Goal: Transaction & Acquisition: Purchase product/service

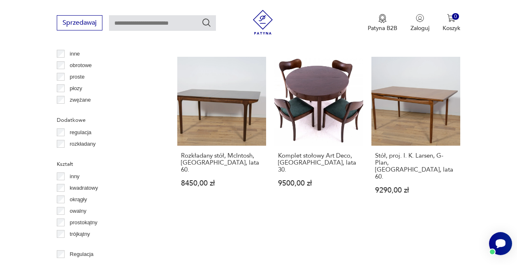
scroll to position [1046, 0]
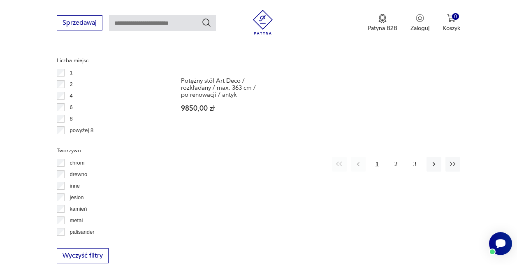
scroll to position [1247, 0]
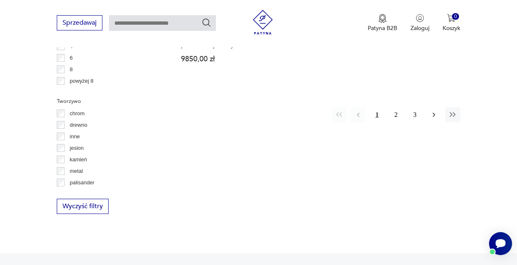
click at [438, 107] on button "button" at bounding box center [434, 114] width 15 height 15
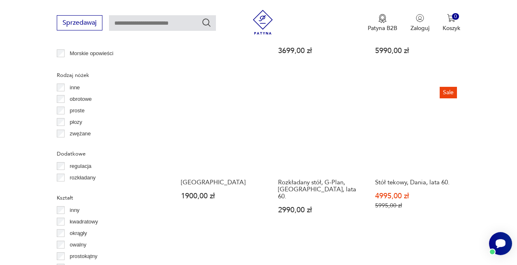
scroll to position [918, 0]
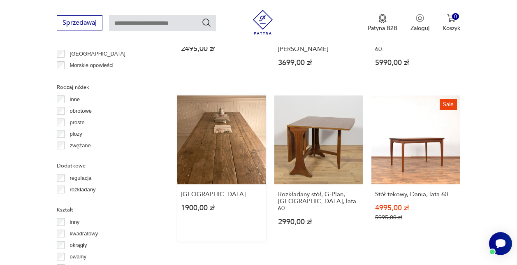
click at [213, 125] on link "Stary stół industrialny 1900,00 zł" at bounding box center [221, 168] width 89 height 146
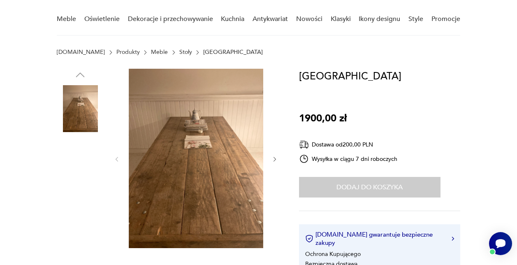
scroll to position [41, 0]
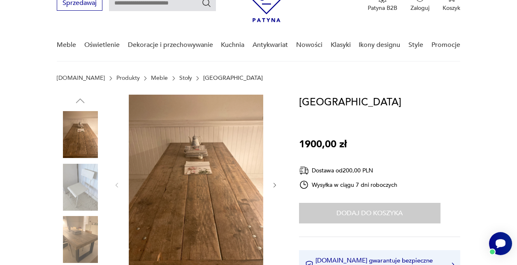
click at [278, 184] on div at bounding box center [168, 214] width 222 height 239
click at [276, 187] on icon "button" at bounding box center [274, 185] width 7 height 7
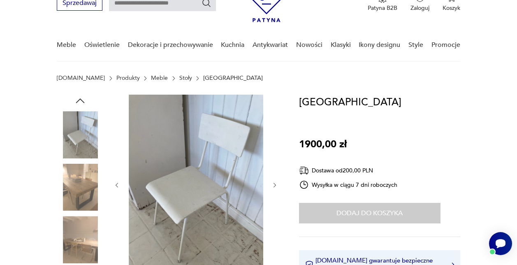
click at [274, 184] on icon "button" at bounding box center [274, 185] width 7 height 7
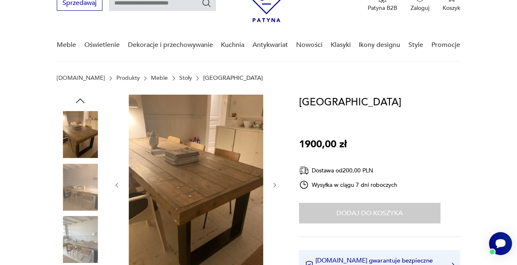
click at [274, 184] on icon "button" at bounding box center [274, 185] width 7 height 7
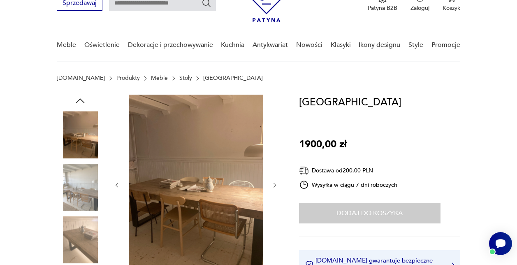
click at [275, 184] on icon "button" at bounding box center [275, 185] width 2 height 5
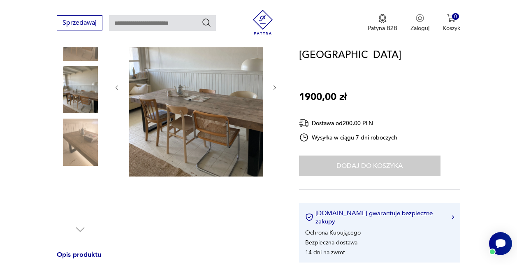
scroll to position [0, 0]
